Goal: Download file/media

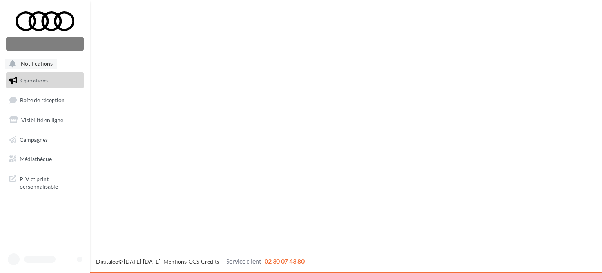
click at [49, 63] on span "Notifications" at bounding box center [37, 63] width 32 height 7
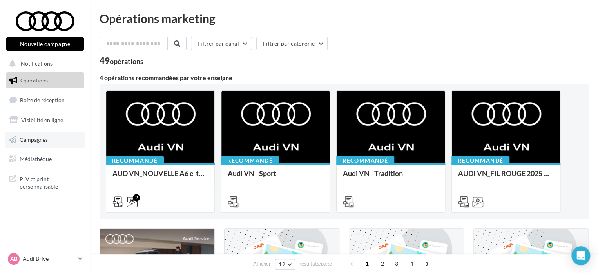
click at [42, 138] on span "Campagnes" at bounding box center [34, 139] width 28 height 7
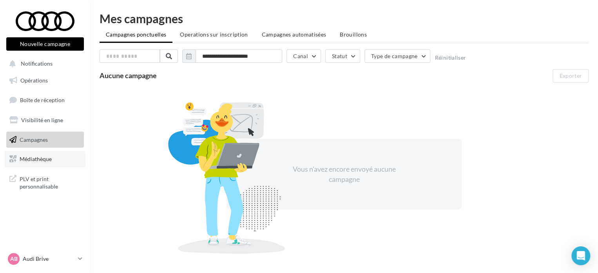
click at [45, 159] on span "Médiathèque" at bounding box center [36, 158] width 32 height 7
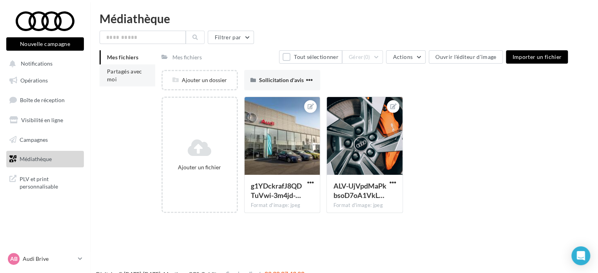
click at [116, 79] on span "Partagés avec moi" at bounding box center [124, 75] width 35 height 15
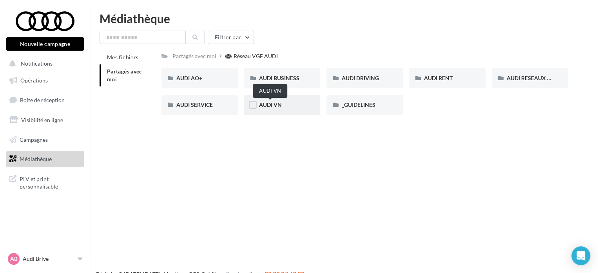
click at [263, 104] on span "AUDI VN" at bounding box center [270, 104] width 23 height 7
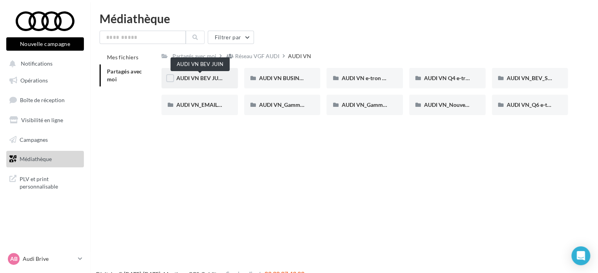
click at [197, 77] on span "AUDI VN BEV JUIN" at bounding box center [200, 77] width 48 height 7
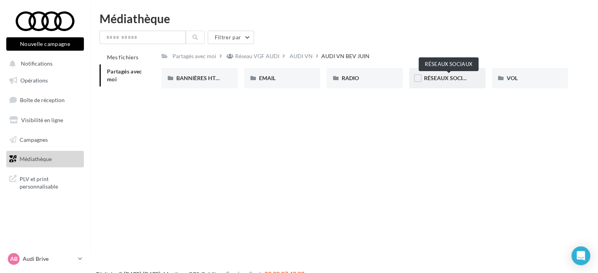
click at [446, 76] on span "RÉSEAUX SOCIAUX" at bounding box center [449, 77] width 50 height 7
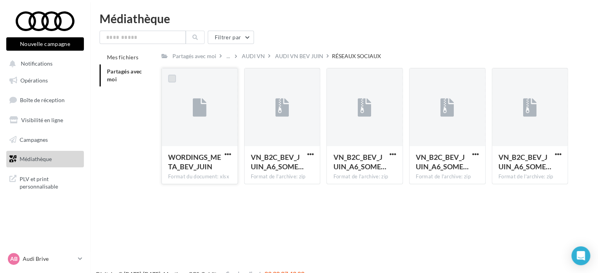
click at [170, 79] on label at bounding box center [172, 78] width 8 height 8
click at [225, 153] on span "button" at bounding box center [228, 154] width 7 height 7
click at [204, 166] on button "Télécharger" at bounding box center [193, 169] width 78 height 20
click at [254, 77] on label at bounding box center [255, 78] width 8 height 8
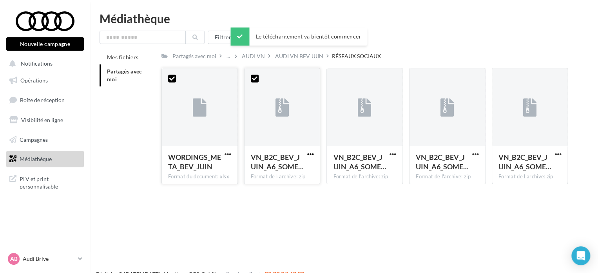
click at [309, 153] on span "button" at bounding box center [310, 154] width 7 height 7
click at [295, 168] on button "Télécharger" at bounding box center [276, 169] width 78 height 20
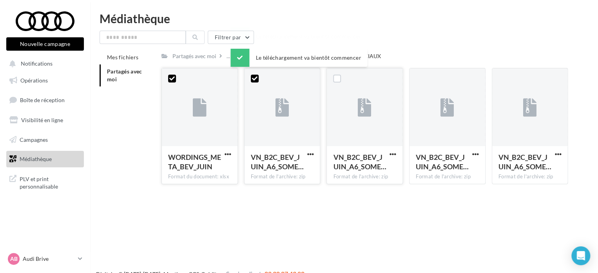
drag, startPoint x: 336, startPoint y: 75, endPoint x: 342, endPoint y: 84, distance: 10.6
click at [336, 75] on label at bounding box center [337, 78] width 8 height 8
click at [392, 152] on span "button" at bounding box center [393, 154] width 7 height 7
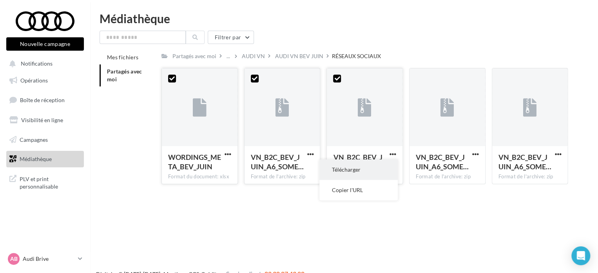
click at [378, 168] on button "Télécharger" at bounding box center [359, 169] width 78 height 20
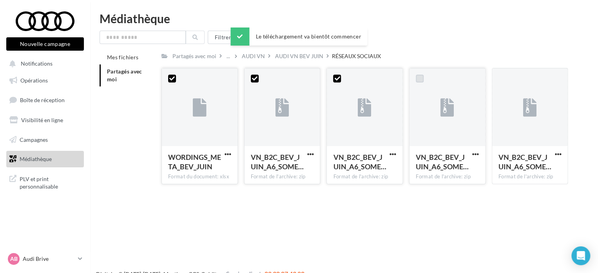
click at [420, 78] on label at bounding box center [420, 78] width 8 height 8
click at [473, 154] on span "button" at bounding box center [475, 154] width 7 height 7
click at [437, 167] on button "Télécharger" at bounding box center [441, 169] width 78 height 20
click at [500, 73] on div at bounding box center [502, 78] width 20 height 20
click at [502, 79] on label at bounding box center [503, 78] width 8 height 8
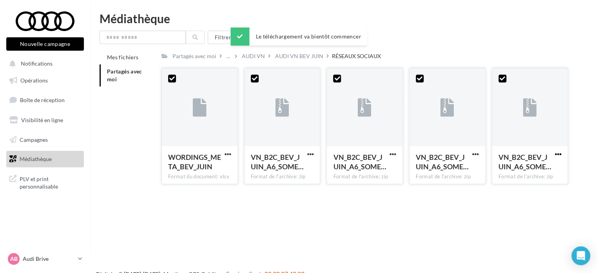
click at [561, 153] on span "button" at bounding box center [558, 154] width 7 height 7
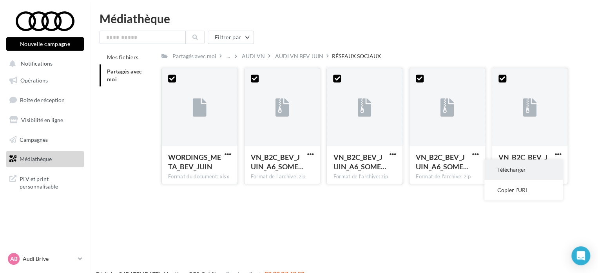
click at [517, 174] on button "Télécharger" at bounding box center [524, 169] width 78 height 20
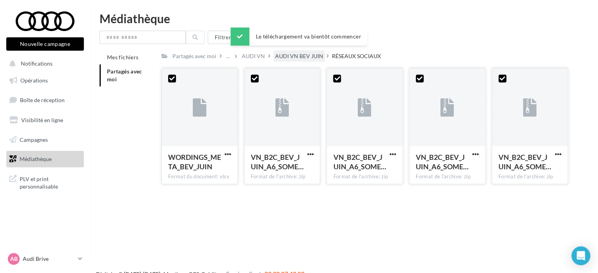
click at [293, 54] on div "AUDI VN BEV JUIN" at bounding box center [299, 56] width 48 height 8
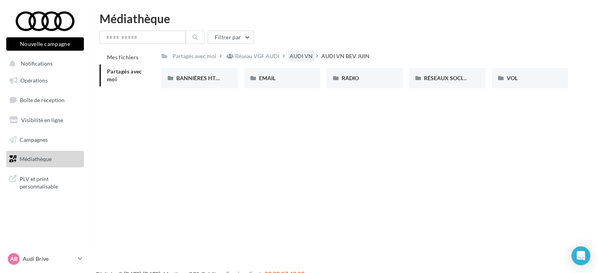
click at [300, 54] on div "AUDI VN" at bounding box center [301, 56] width 23 height 8
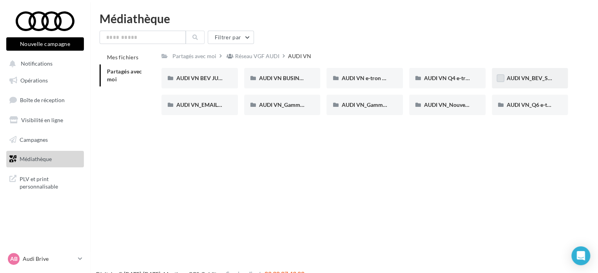
click at [500, 77] on label at bounding box center [501, 78] width 8 height 8
click at [520, 80] on span "AUDI VN_BEV_SEPTEMBRE" at bounding box center [541, 77] width 69 height 7
click at [520, 76] on span "AUDI VN_BEV_SEPTEMBRE" at bounding box center [541, 77] width 69 height 7
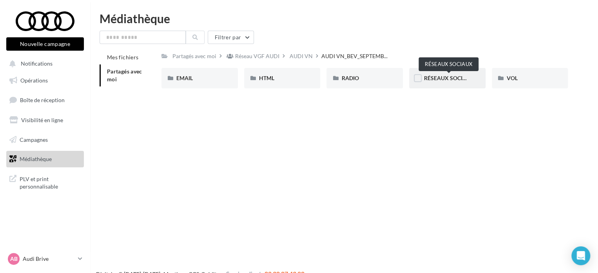
click at [436, 75] on span "RÉSEAUX SOCIAUX" at bounding box center [449, 77] width 50 height 7
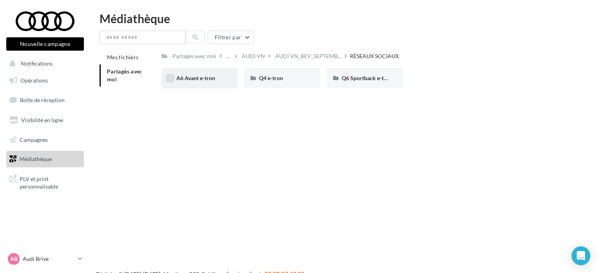
click at [169, 78] on label at bounding box center [170, 78] width 8 height 8
click at [187, 76] on span "A6 Avant e-tron" at bounding box center [195, 77] width 39 height 7
click at [191, 79] on span "A6 Avant e-tron" at bounding box center [195, 77] width 39 height 7
click at [172, 79] on label at bounding box center [170, 78] width 8 height 8
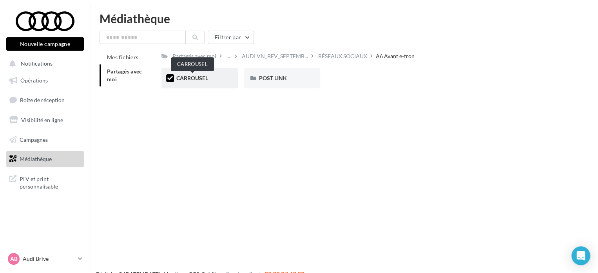
click at [186, 77] on span "CARROUSEL" at bounding box center [192, 77] width 32 height 7
click at [187, 77] on span "CARROUSEL" at bounding box center [192, 77] width 32 height 7
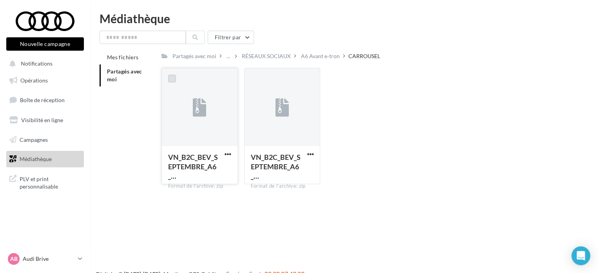
click at [172, 78] on label at bounding box center [172, 78] width 8 height 8
click at [254, 77] on label at bounding box center [255, 78] width 8 height 8
click at [229, 154] on span "button" at bounding box center [228, 154] width 7 height 7
click at [213, 164] on button "Télécharger" at bounding box center [193, 169] width 78 height 20
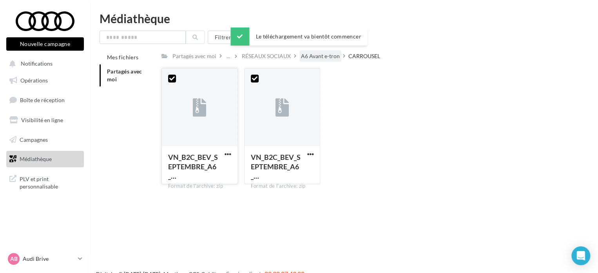
click at [325, 57] on div "A6 Avant e-tron" at bounding box center [320, 56] width 39 height 8
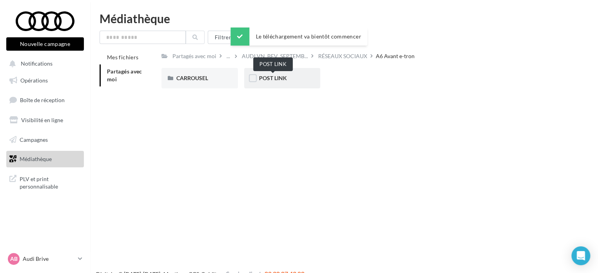
click at [282, 80] on span "POST LINK" at bounding box center [273, 77] width 28 height 7
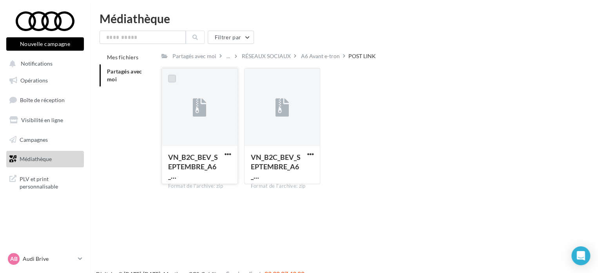
click at [170, 78] on label at bounding box center [172, 78] width 8 height 8
click at [253, 77] on label at bounding box center [255, 78] width 8 height 8
click at [229, 154] on span "button" at bounding box center [228, 154] width 7 height 7
drag, startPoint x: 223, startPoint y: 167, endPoint x: 240, endPoint y: 151, distance: 23.3
click at [223, 167] on button "Télécharger" at bounding box center [193, 169] width 78 height 20
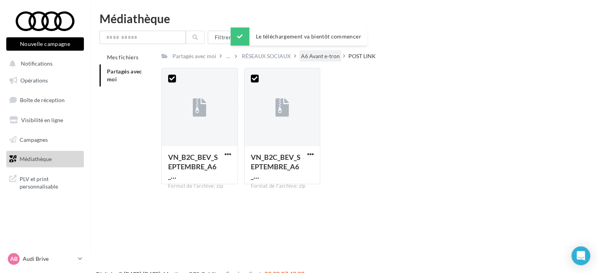
click at [314, 55] on div "A6 Avant e-tron" at bounding box center [320, 56] width 39 height 8
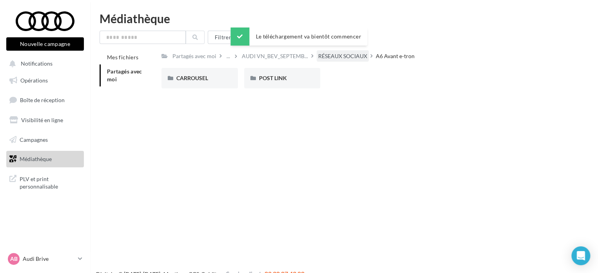
click at [325, 55] on div "RÉSEAUX SOCIAUX" at bounding box center [342, 56] width 49 height 8
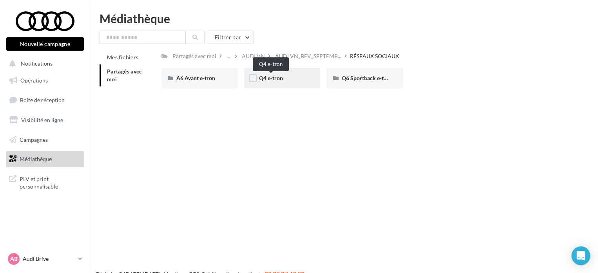
click at [282, 79] on span "Q4 e-tron" at bounding box center [271, 77] width 24 height 7
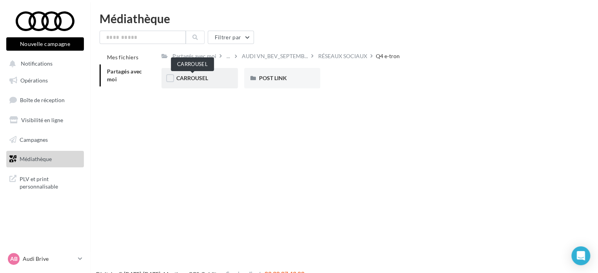
click at [203, 78] on span "CARROUSEL" at bounding box center [192, 77] width 32 height 7
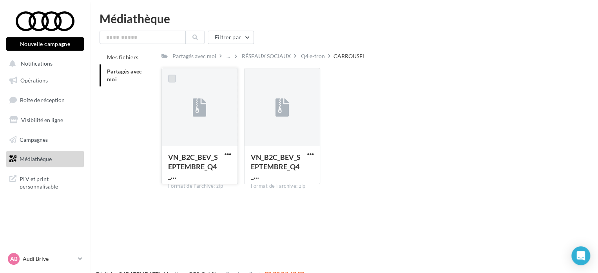
click at [171, 80] on label at bounding box center [172, 78] width 8 height 8
click at [254, 78] on label at bounding box center [255, 78] width 8 height 8
click at [228, 153] on span "button" at bounding box center [228, 154] width 7 height 7
click at [201, 172] on button "Télécharger" at bounding box center [193, 169] width 78 height 20
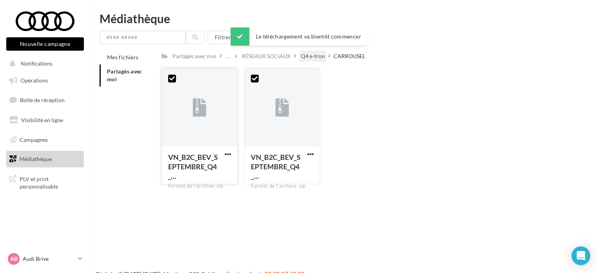
click at [307, 58] on div "Q4 e-tron" at bounding box center [313, 56] width 24 height 8
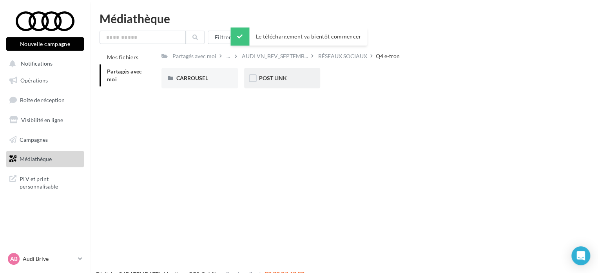
click at [270, 78] on span "POST LINK" at bounding box center [273, 77] width 28 height 7
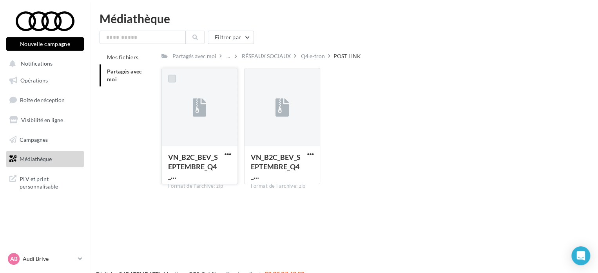
click at [172, 81] on label at bounding box center [172, 78] width 8 height 8
click at [253, 78] on label at bounding box center [255, 78] width 8 height 8
click at [311, 154] on span "button" at bounding box center [310, 154] width 7 height 7
click at [271, 167] on button "Télécharger" at bounding box center [276, 169] width 78 height 20
click at [267, 56] on div "RÉSEAUX SOCIAUX" at bounding box center [266, 56] width 49 height 8
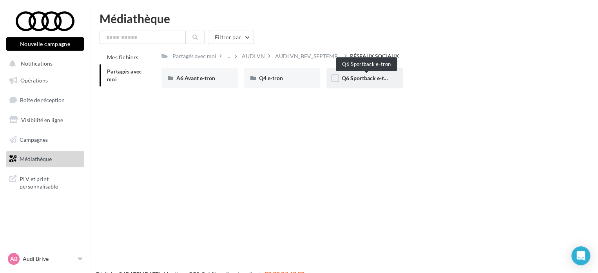
click at [354, 77] on span "Q6 Sportback e-tron" at bounding box center [367, 77] width 51 height 7
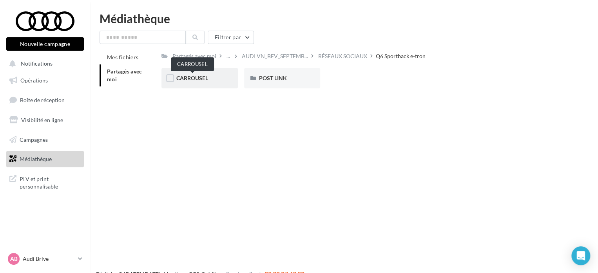
click at [196, 76] on span "CARROUSEL" at bounding box center [192, 77] width 32 height 7
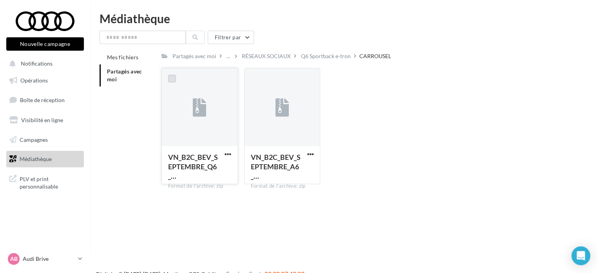
click at [173, 78] on label at bounding box center [172, 78] width 8 height 8
click at [255, 77] on label at bounding box center [255, 78] width 8 height 8
click at [227, 153] on span "button" at bounding box center [228, 154] width 7 height 7
click at [219, 164] on button "Télécharger" at bounding box center [193, 169] width 78 height 20
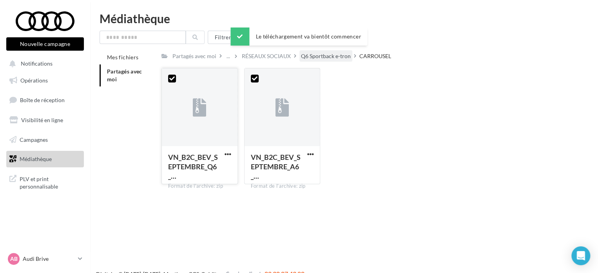
click at [325, 58] on div "Q6 Sportback e-tron" at bounding box center [326, 56] width 50 height 8
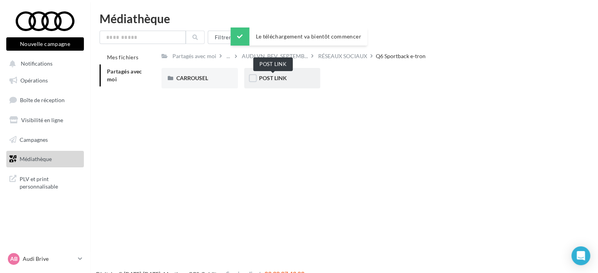
click at [269, 78] on span "POST LINK" at bounding box center [273, 77] width 28 height 7
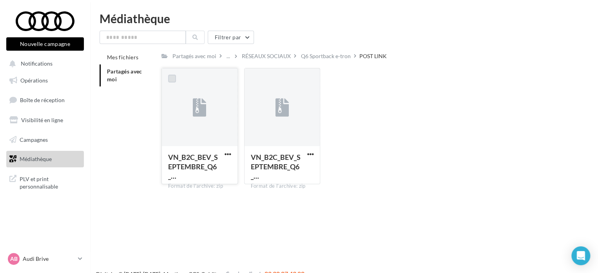
click at [172, 78] on label at bounding box center [172, 78] width 8 height 8
click at [253, 78] on label at bounding box center [255, 78] width 8 height 8
click at [226, 153] on span "button" at bounding box center [228, 154] width 7 height 7
drag, startPoint x: 209, startPoint y: 171, endPoint x: 229, endPoint y: 173, distance: 20.9
click at [209, 171] on button "Télécharger" at bounding box center [193, 169] width 78 height 20
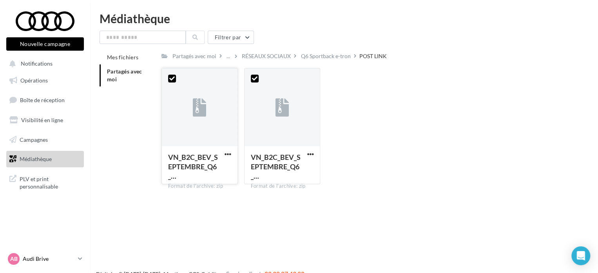
click at [32, 257] on p "Audi Brive" at bounding box center [49, 258] width 52 height 8
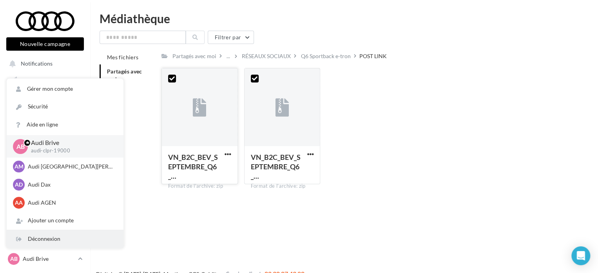
click at [59, 239] on div "Déconnexion" at bounding box center [65, 239] width 117 height 18
